Goal: Task Accomplishment & Management: Manage account settings

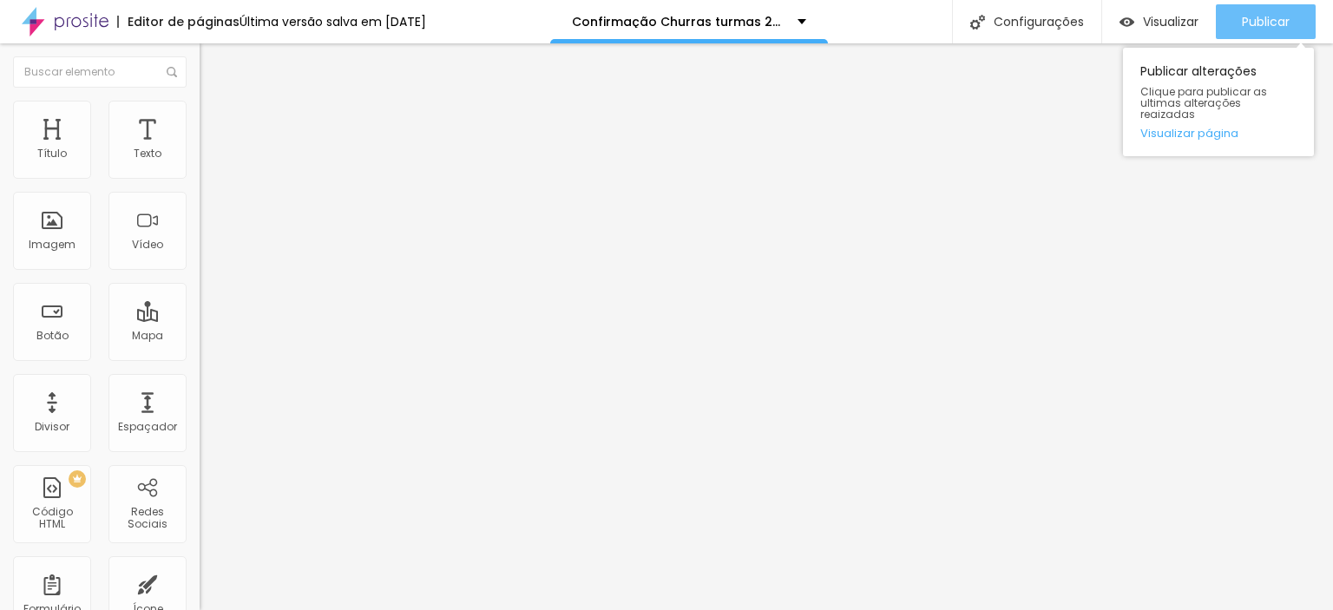
click at [1252, 23] on span "Publicar" at bounding box center [1266, 22] width 48 height 14
click at [1270, 15] on span "Publicar" at bounding box center [1266, 22] width 48 height 14
click at [1275, 16] on span "Publicar" at bounding box center [1266, 22] width 48 height 14
click at [1244, 17] on span "Publicar" at bounding box center [1266, 22] width 48 height 14
click at [1263, 22] on span "Publicar" at bounding box center [1266, 22] width 48 height 14
